Goal: Transaction & Acquisition: Purchase product/service

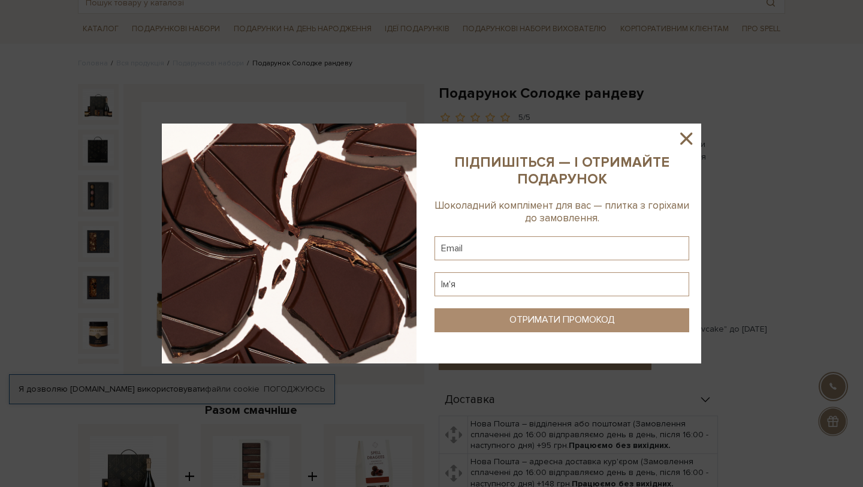
click at [686, 140] on icon at bounding box center [686, 138] width 20 height 20
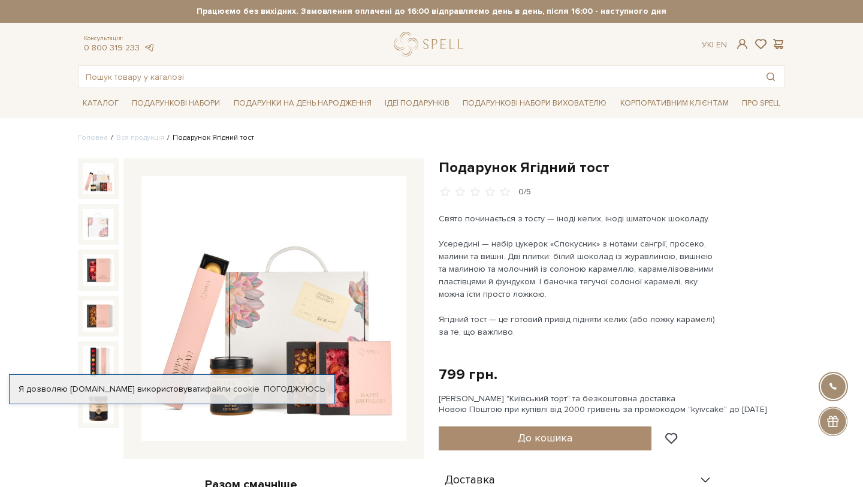
click at [361, 355] on img at bounding box center [273, 308] width 265 height 265
click at [611, 249] on div "Усередині — набір цукерок «Спокусник» з нотами сангрії, просеко, малини та вишн…" at bounding box center [579, 268] width 281 height 63
